Goal: Contribute content: Add original content to the website for others to see

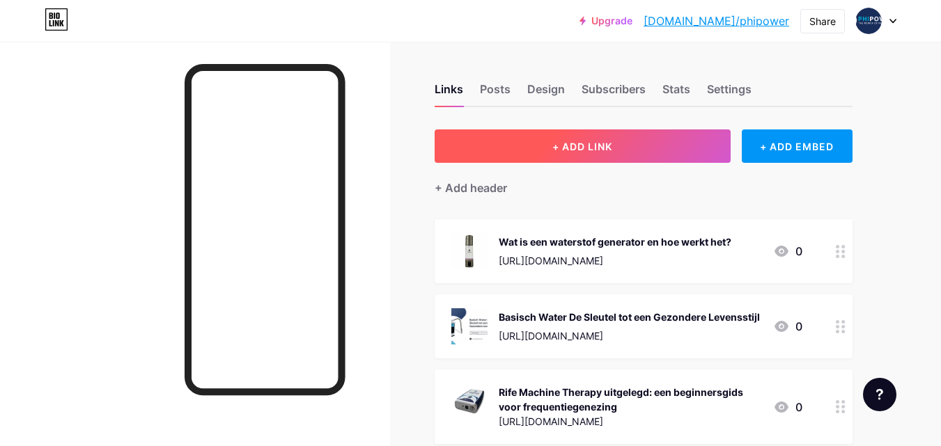
click at [591, 151] on span "+ ADD LINK" at bounding box center [582, 147] width 60 height 12
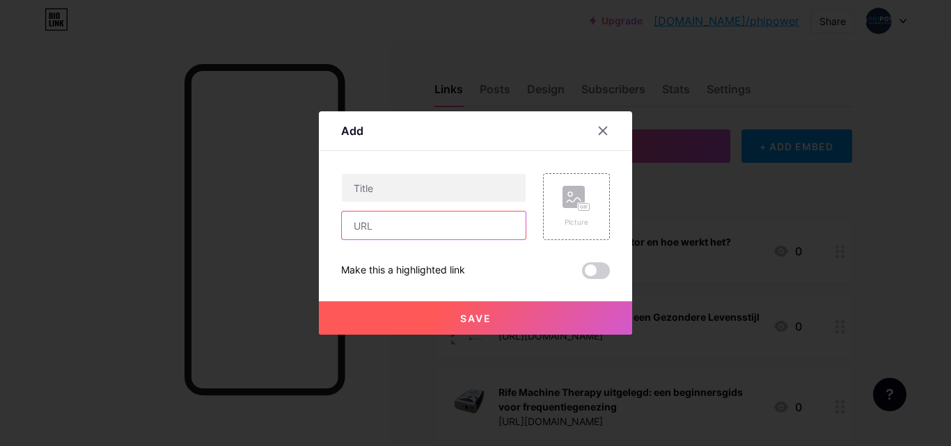
click at [409, 226] on input "text" at bounding box center [434, 226] width 184 height 28
paste input "[URL][DOMAIN_NAME]"
type input "[URL][DOMAIN_NAME]"
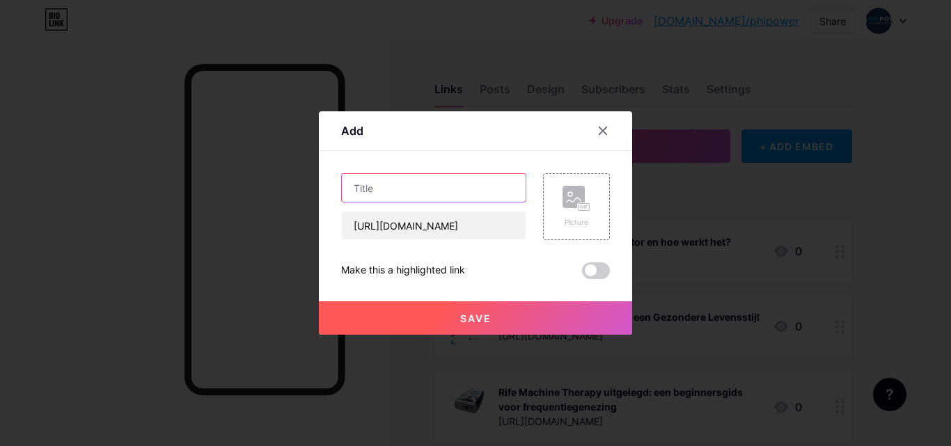
click at [416, 175] on input "text" at bounding box center [434, 188] width 184 height 28
paste input "Rode Licht Therapie Lamp Voor Anti-Veroudering en Huidverjonging"
type input "Rode Licht Therapie Lamp Voor Anti-Veroudering en Huidverjonging"
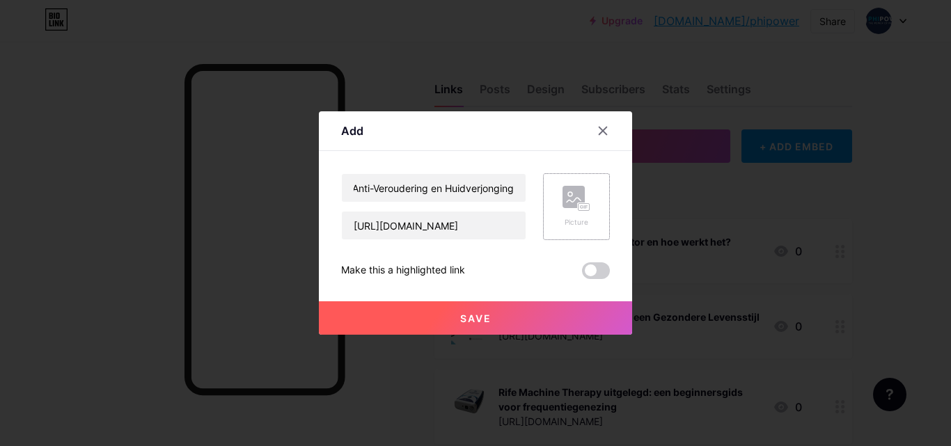
click at [579, 187] on rect at bounding box center [574, 197] width 22 height 22
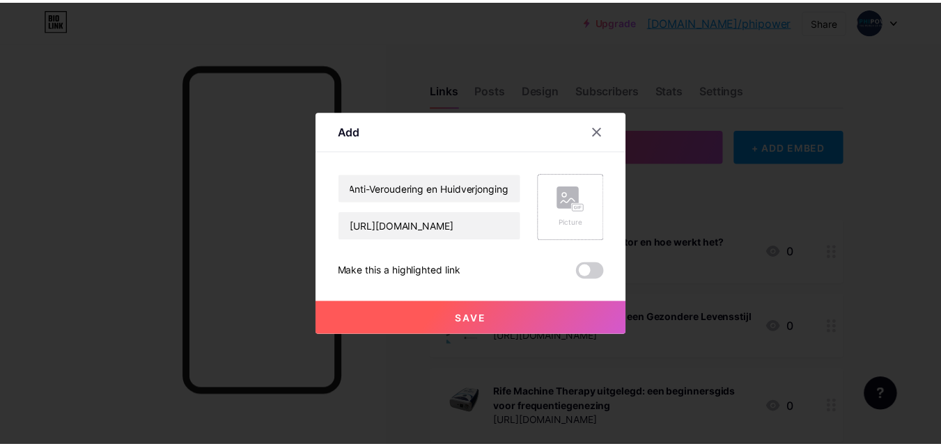
scroll to position [0, 0]
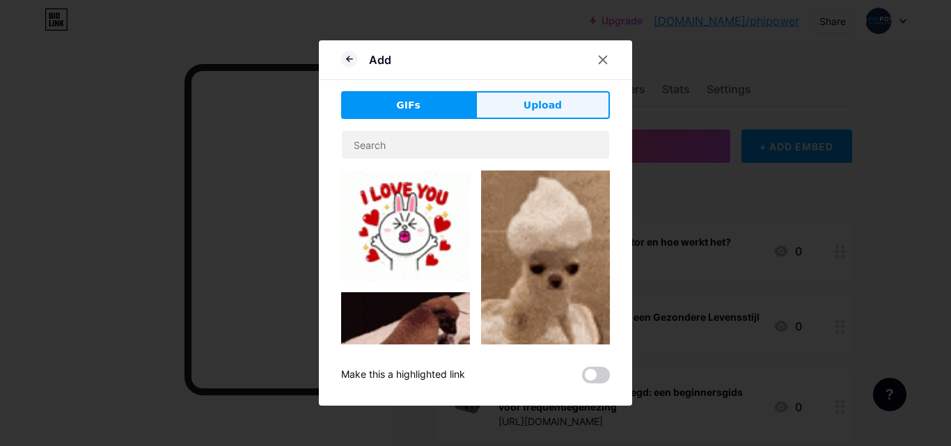
click at [542, 109] on span "Upload" at bounding box center [543, 105] width 38 height 15
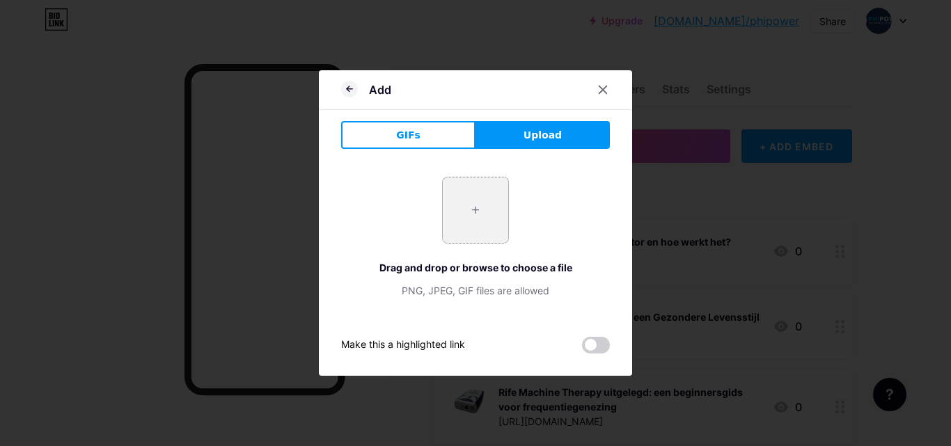
click at [499, 190] on input "file" at bounding box center [475, 210] width 65 height 65
type input "C:\fakepath\Rode Licht Therapie.jpg"
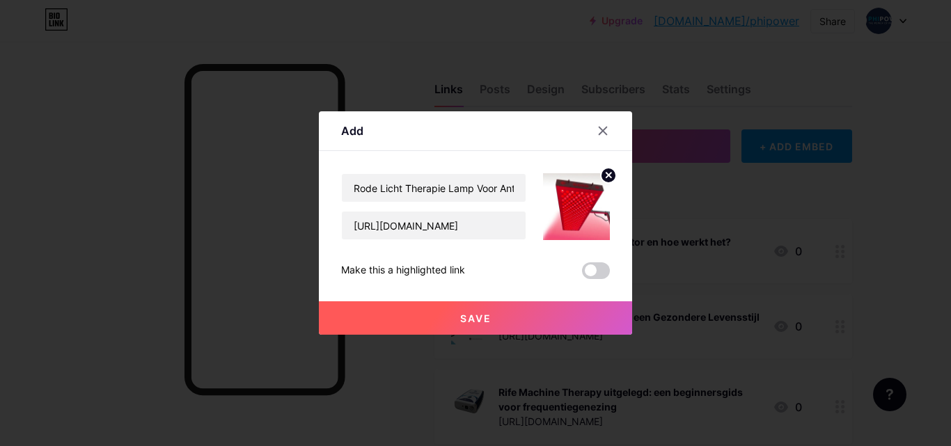
click at [504, 315] on button "Save" at bounding box center [475, 318] width 313 height 33
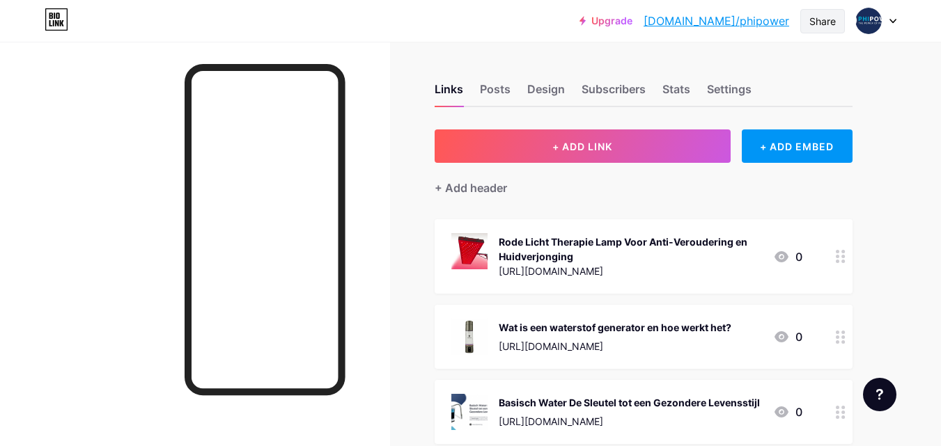
click at [812, 15] on div "Share" at bounding box center [822, 21] width 26 height 15
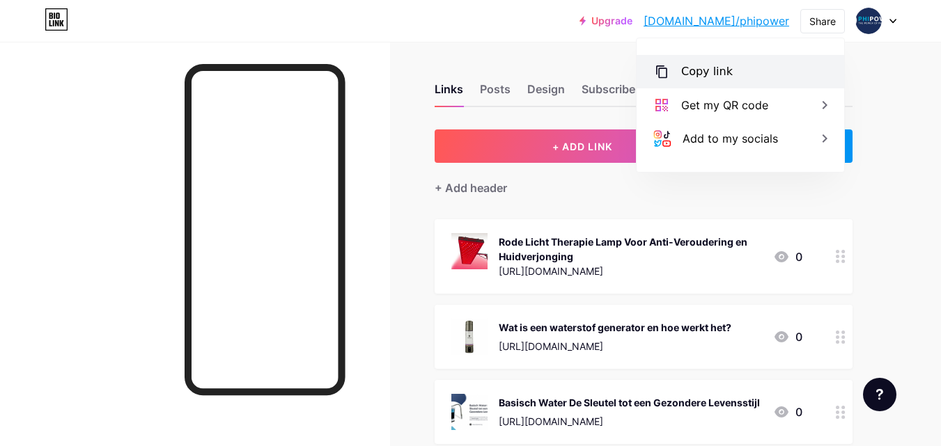
click at [703, 74] on div "Copy link" at bounding box center [707, 71] width 52 height 17
